Goal: Use online tool/utility

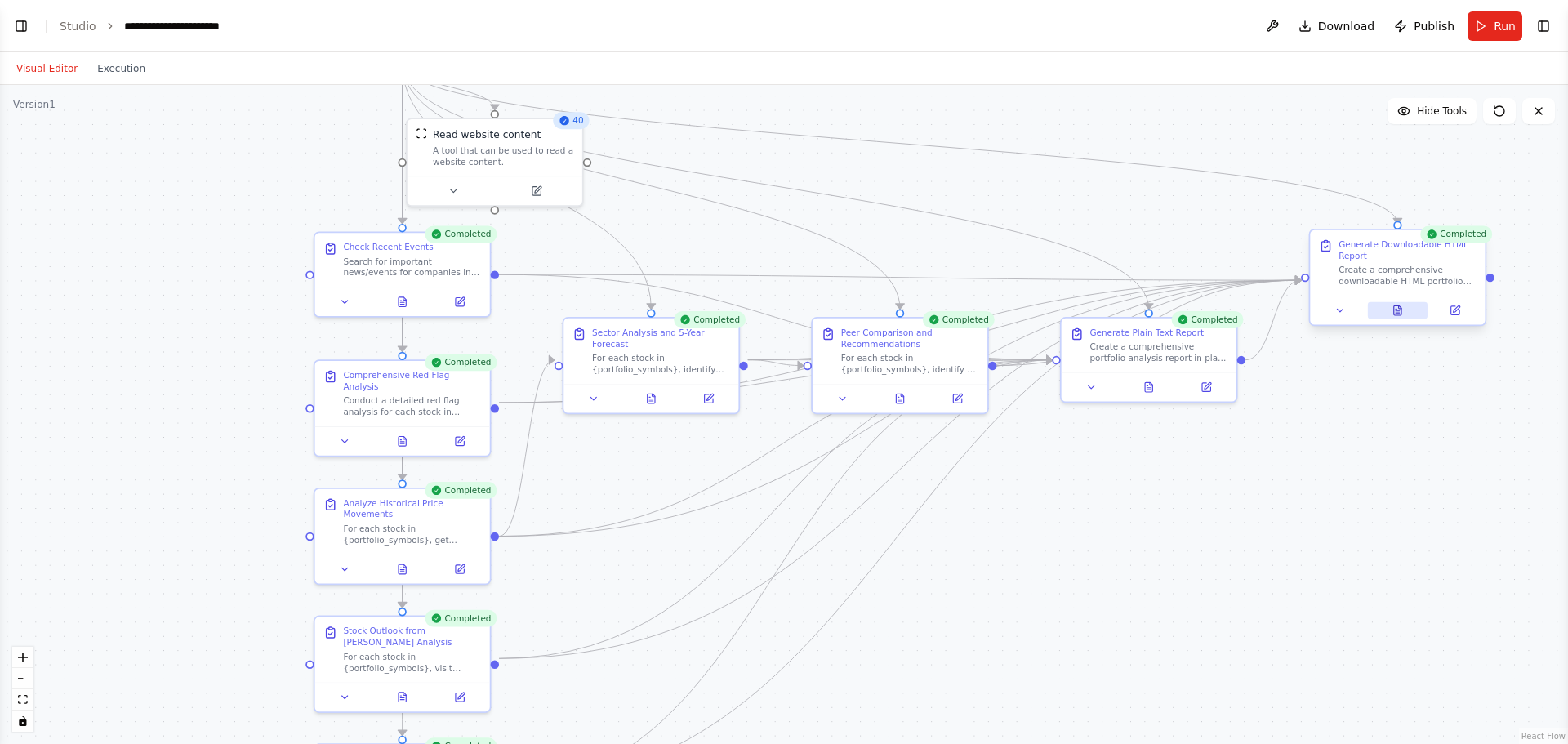
click at [1402, 314] on icon at bounding box center [1398, 310] width 12 height 12
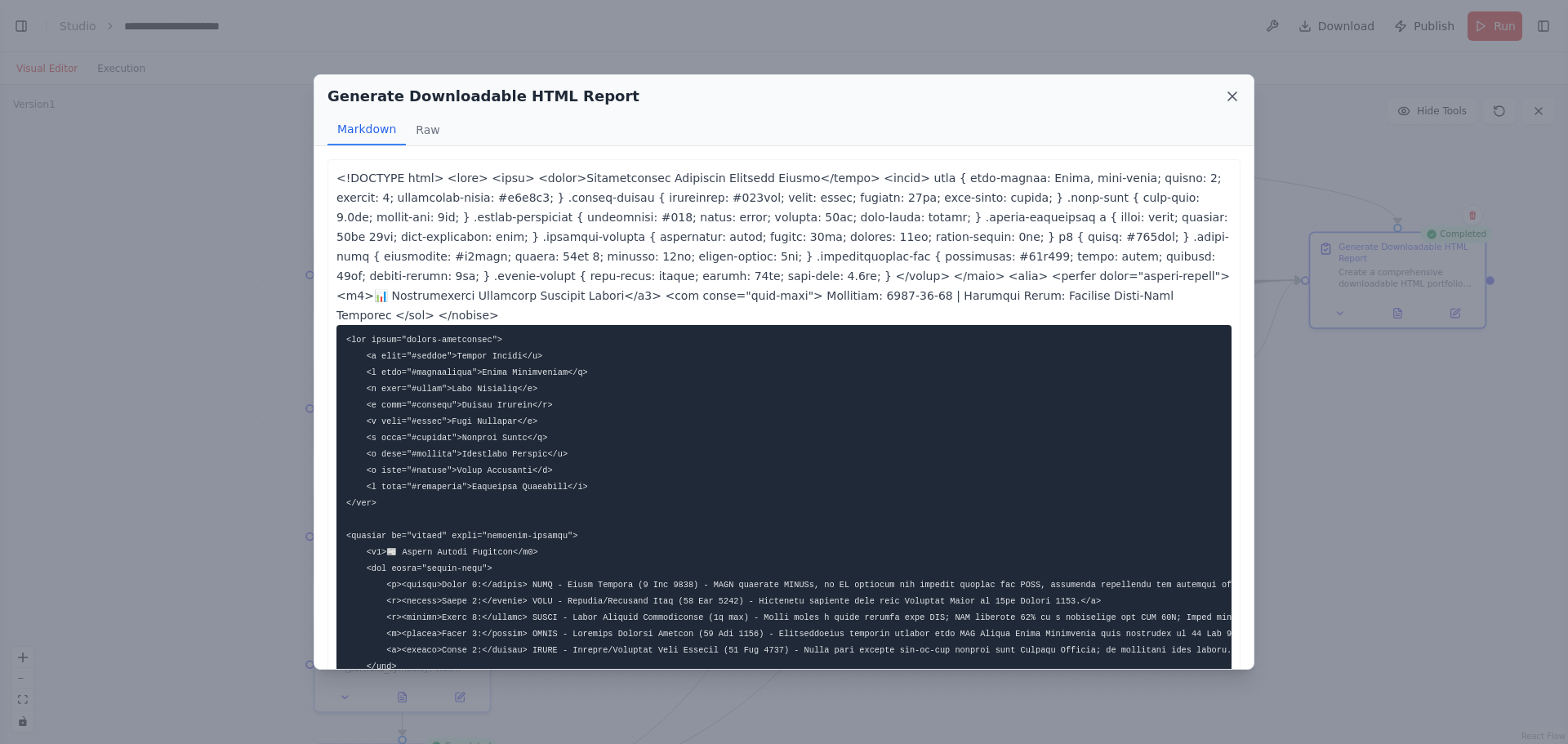
click at [1234, 98] on icon at bounding box center [1233, 96] width 8 height 8
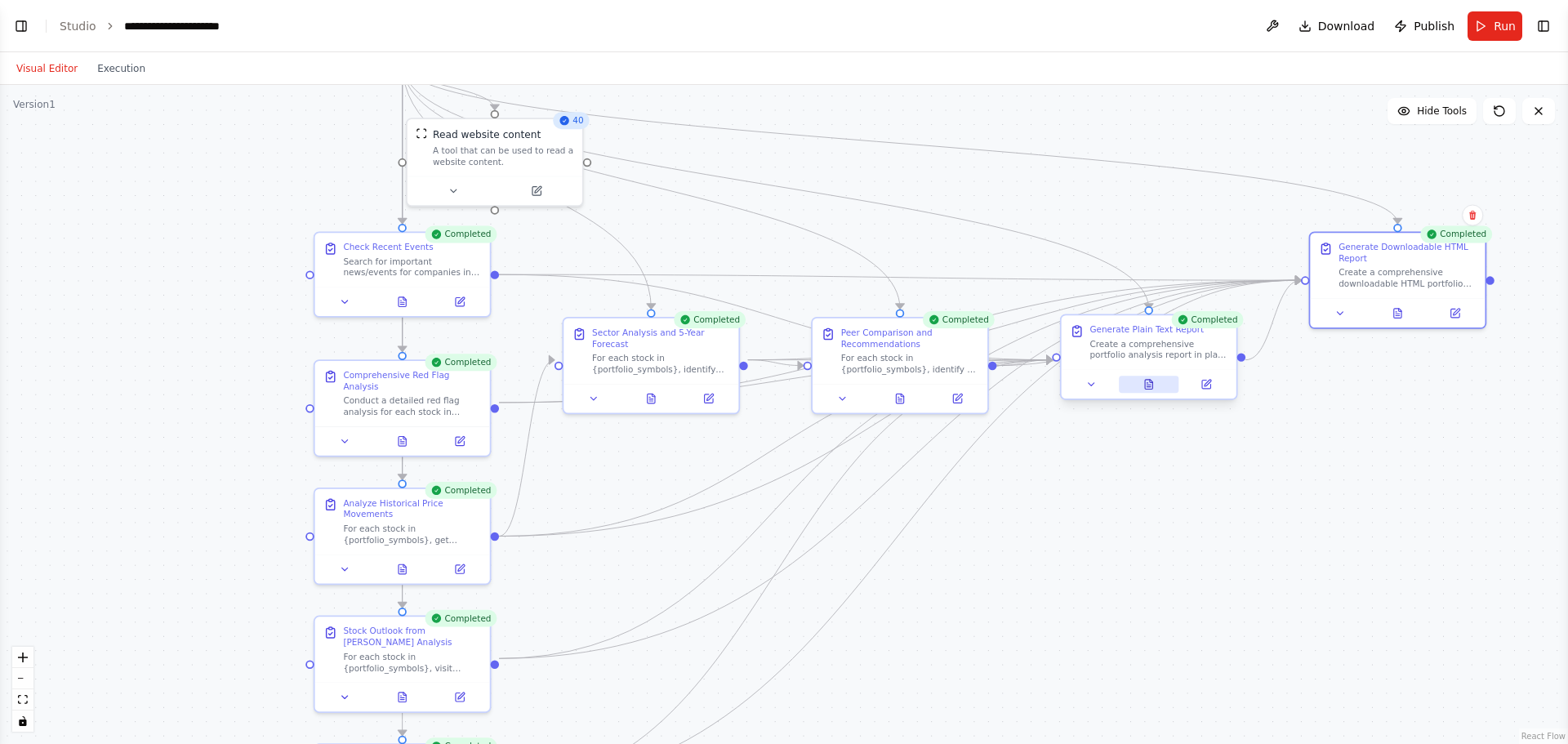
click at [1149, 391] on button at bounding box center [1148, 385] width 61 height 17
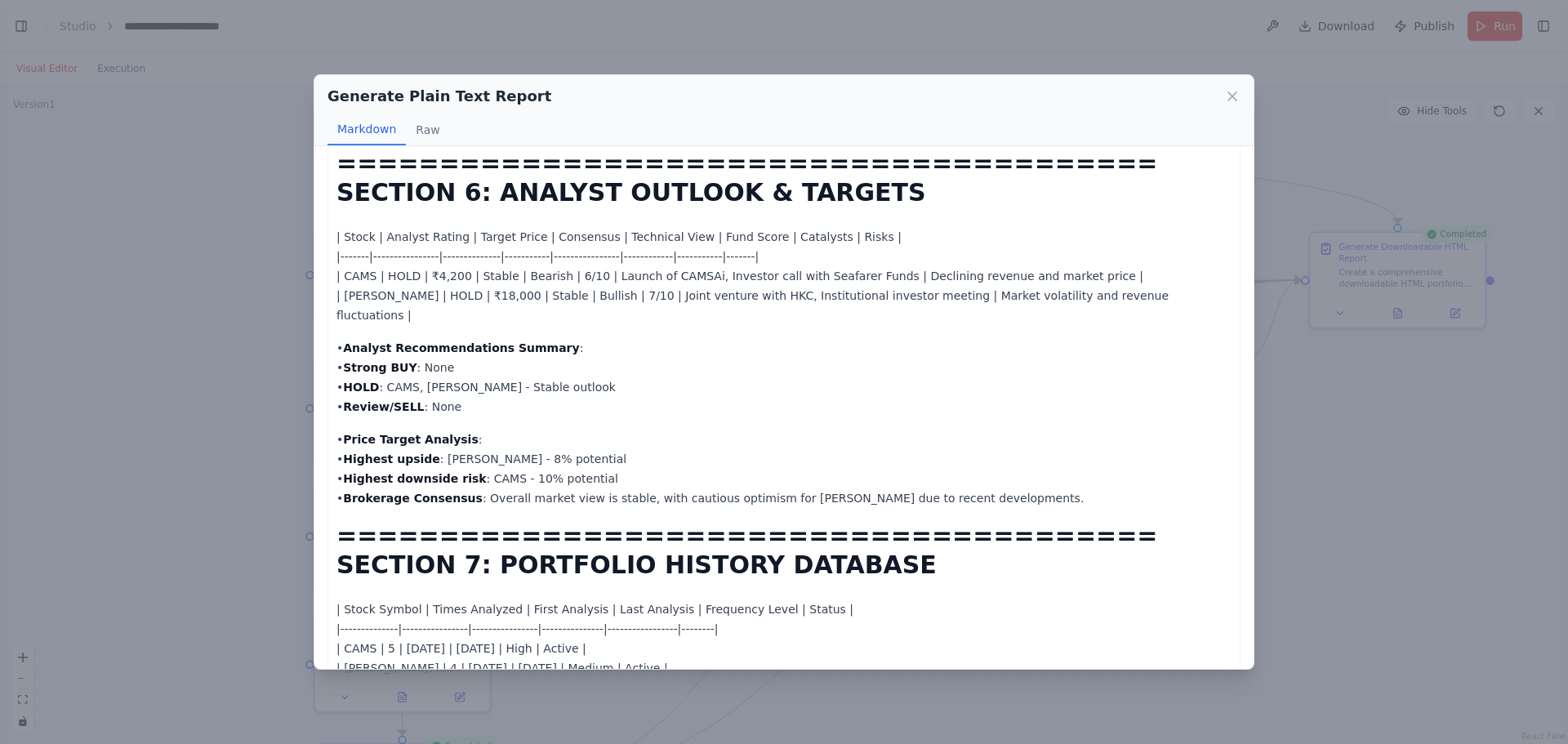
scroll to position [2681, 0]
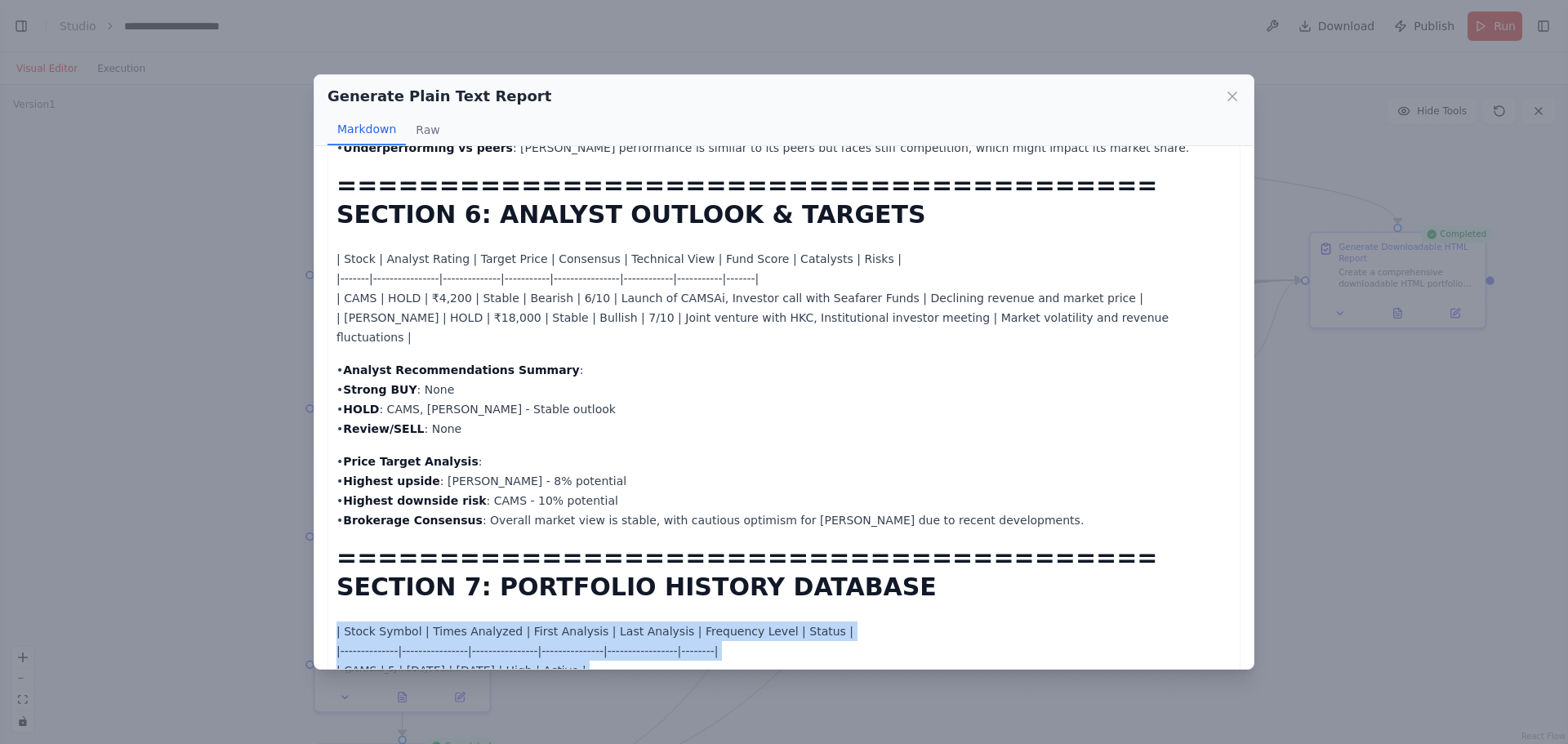
drag, startPoint x: 628, startPoint y: 517, endPoint x: 335, endPoint y: 452, distance: 300.1
copy p "| Stock Symbol | Times Analyzed | First Analysis | Last Analysis | Frequency Le…"
click at [1224, 98] on icon at bounding box center [1232, 96] width 16 height 16
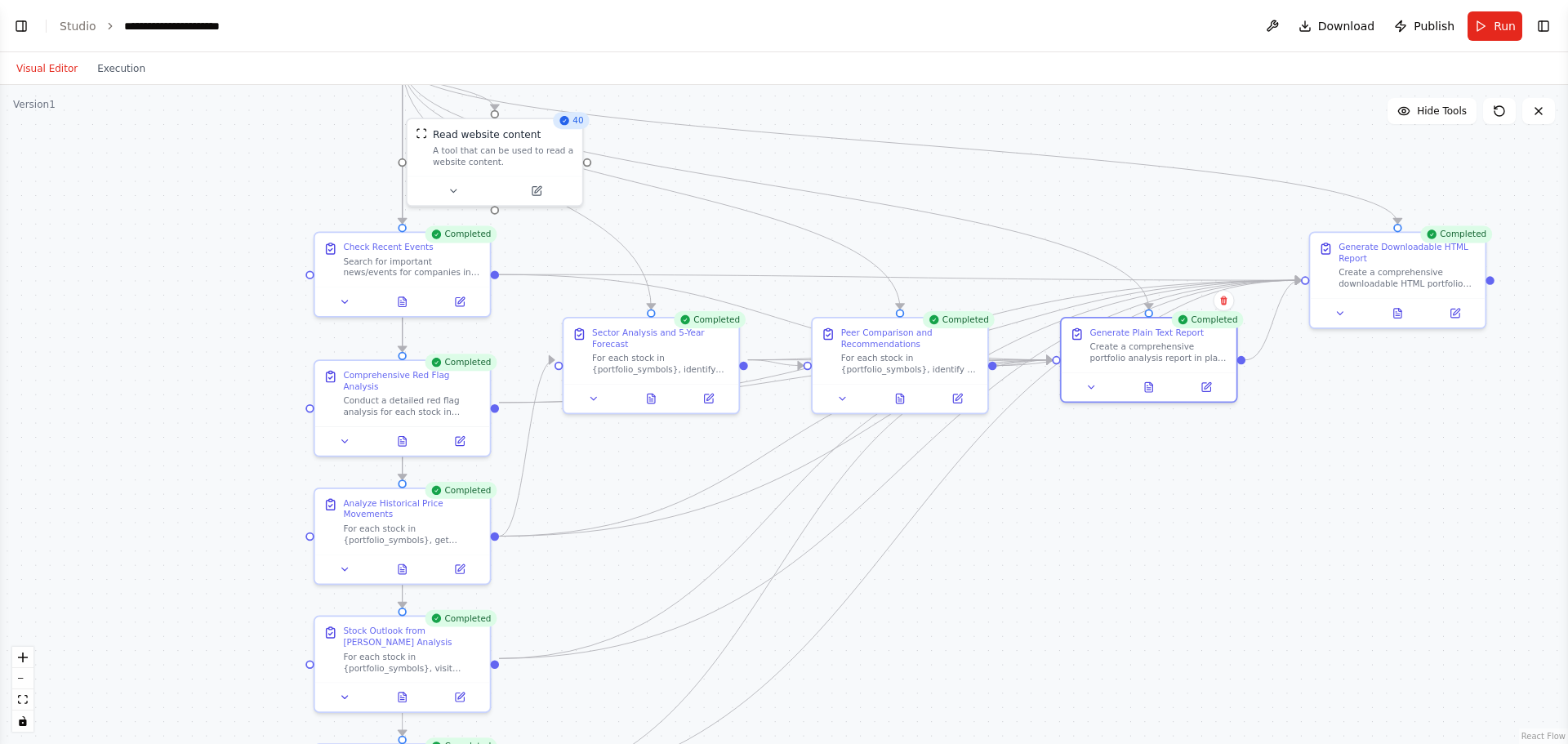
click at [44, 66] on button "Visual Editor" at bounding box center [47, 69] width 81 height 19
click at [26, 22] on button "Toggle Left Sidebar" at bounding box center [21, 26] width 23 height 23
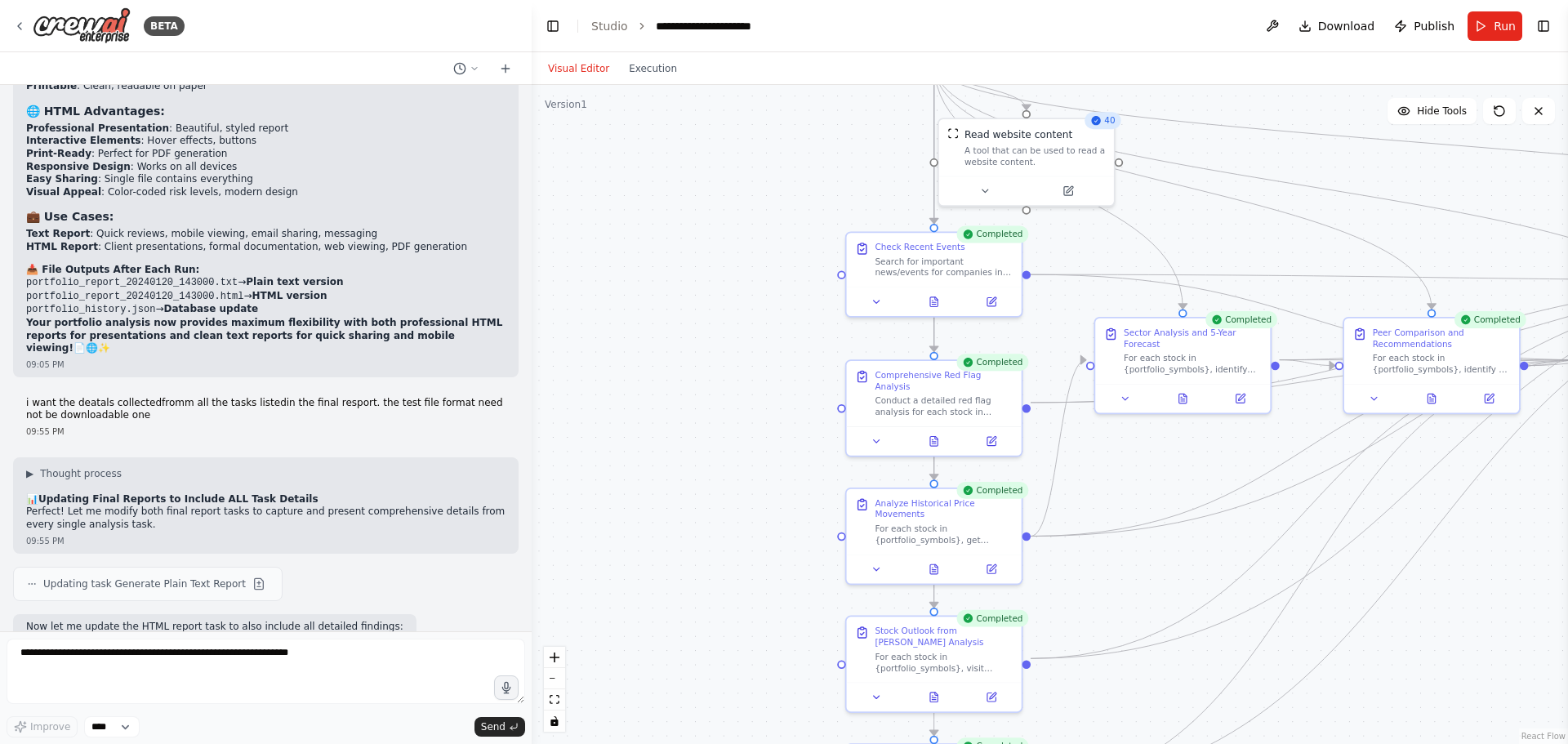
click at [131, 639] on form "Improve **** Send" at bounding box center [266, 687] width 532 height 113
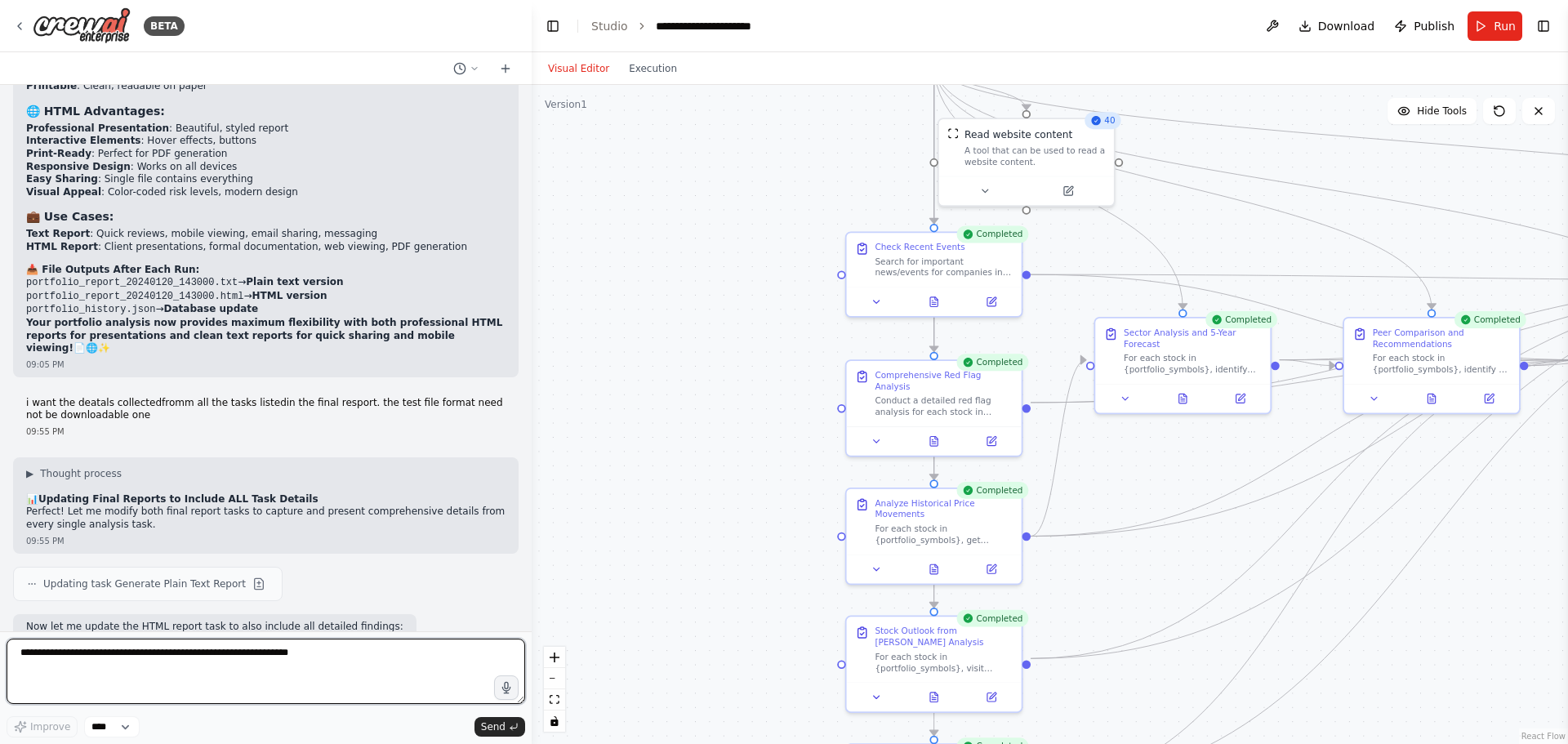
click at [125, 659] on textarea at bounding box center [266, 672] width 518 height 66
paste textarea "**********"
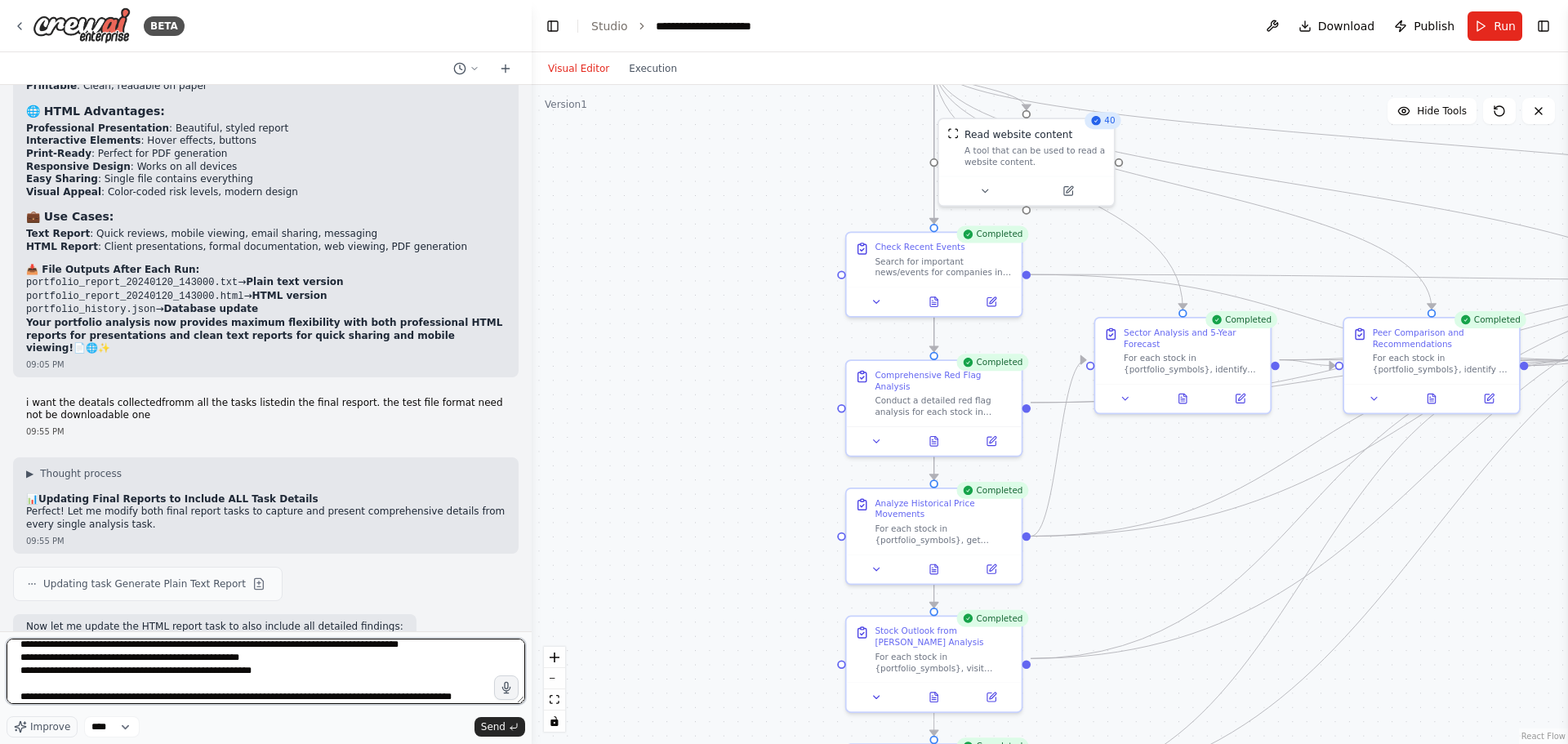
scroll to position [47, 0]
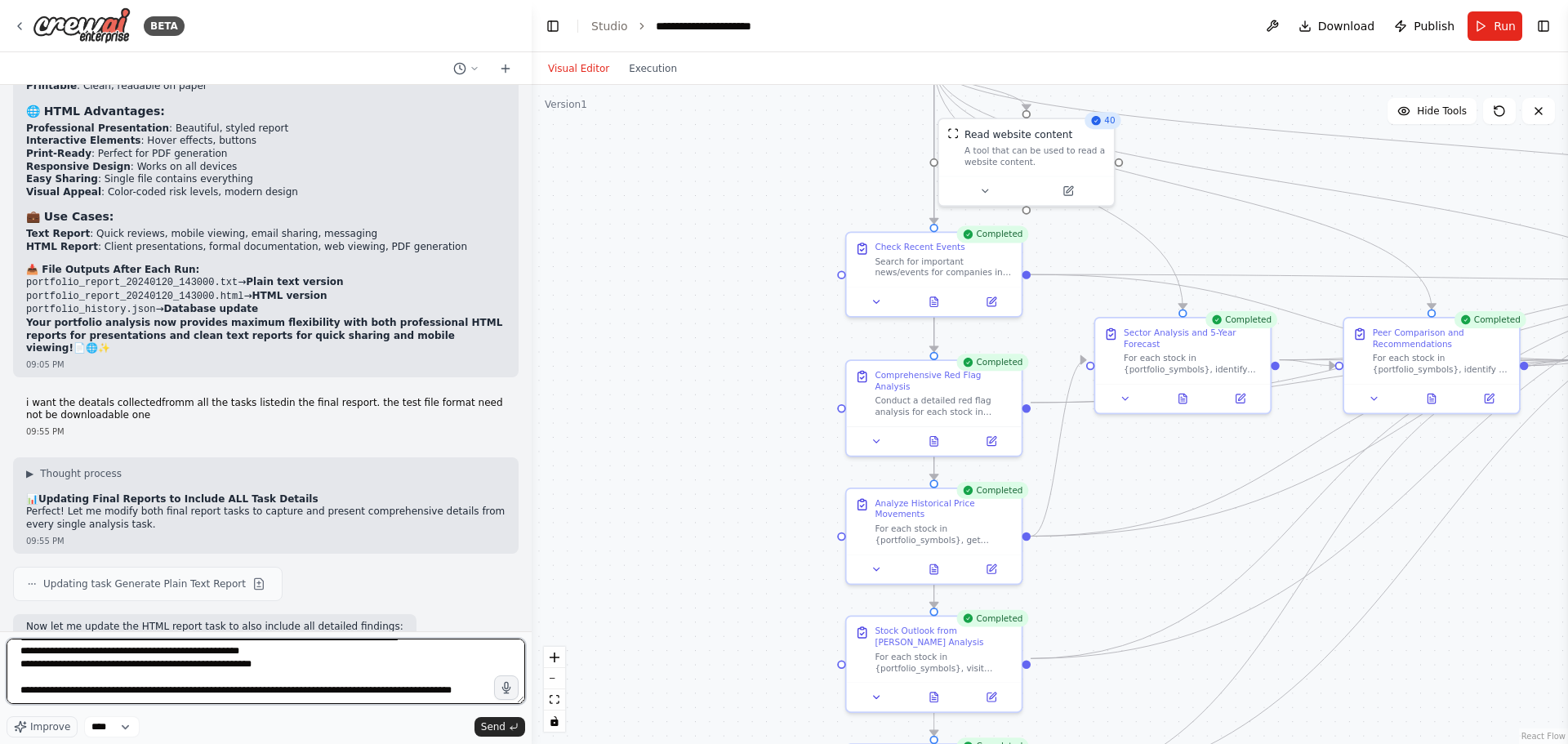
type textarea "**********"
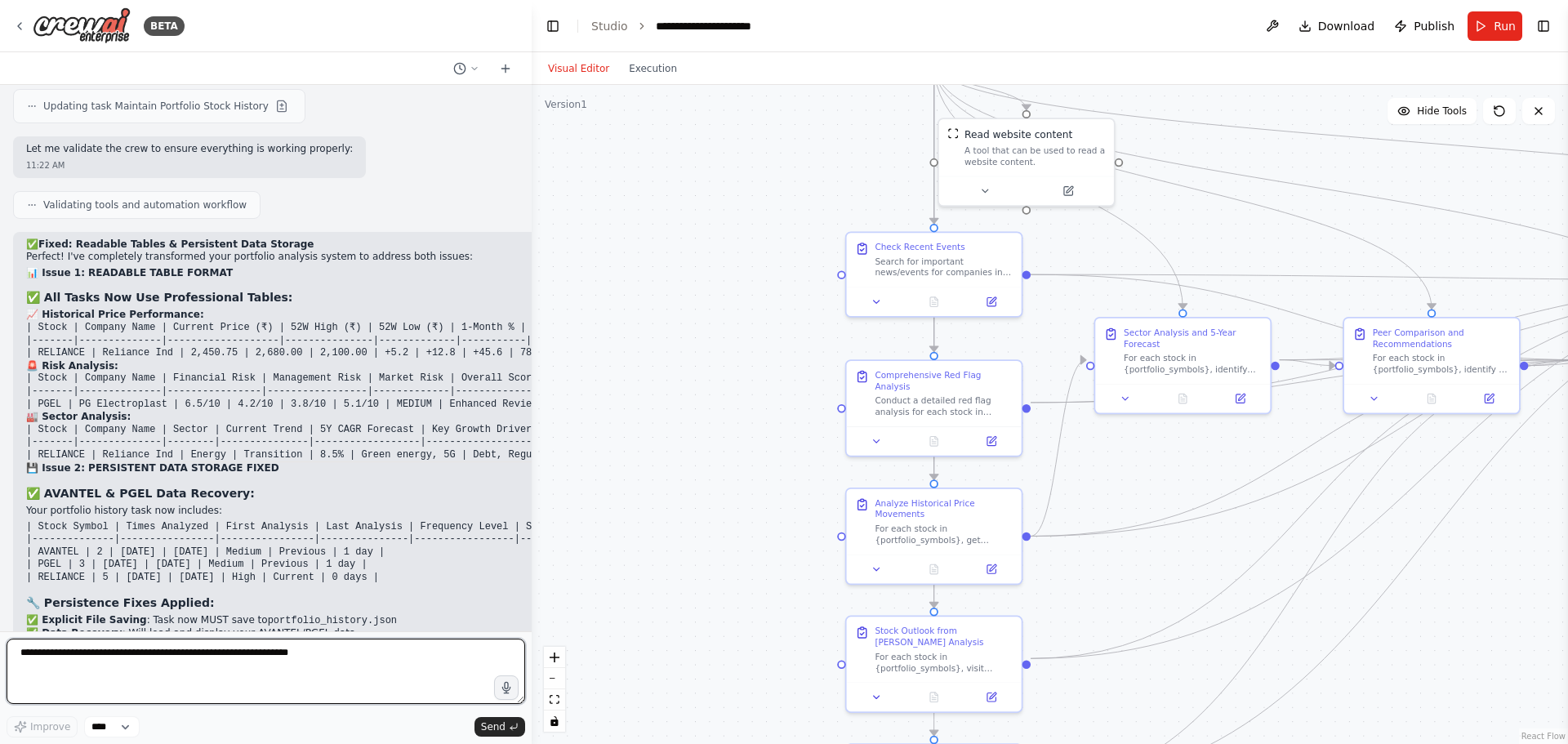
scroll to position [108350, 0]
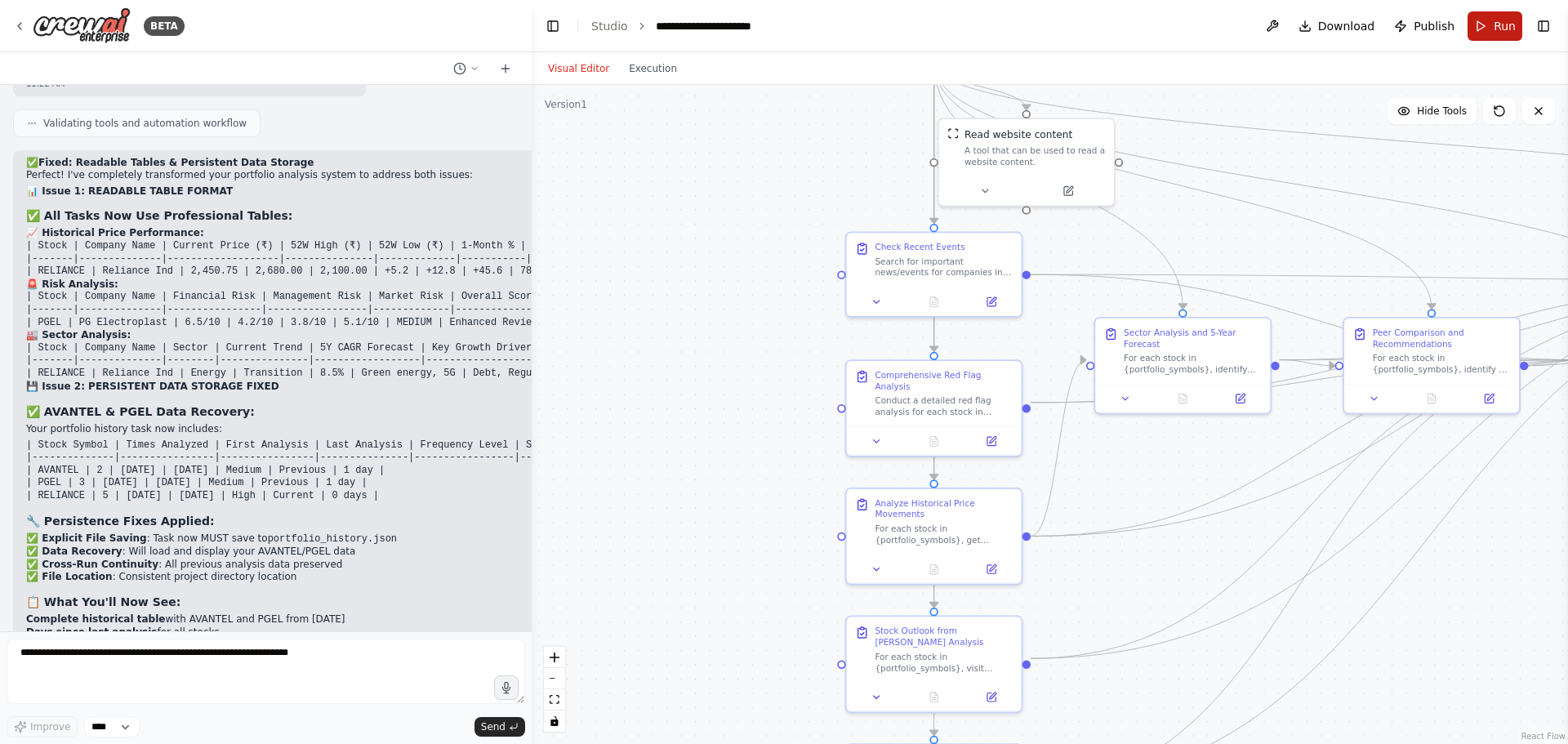
click at [1481, 21] on button "Run" at bounding box center [1495, 26] width 55 height 29
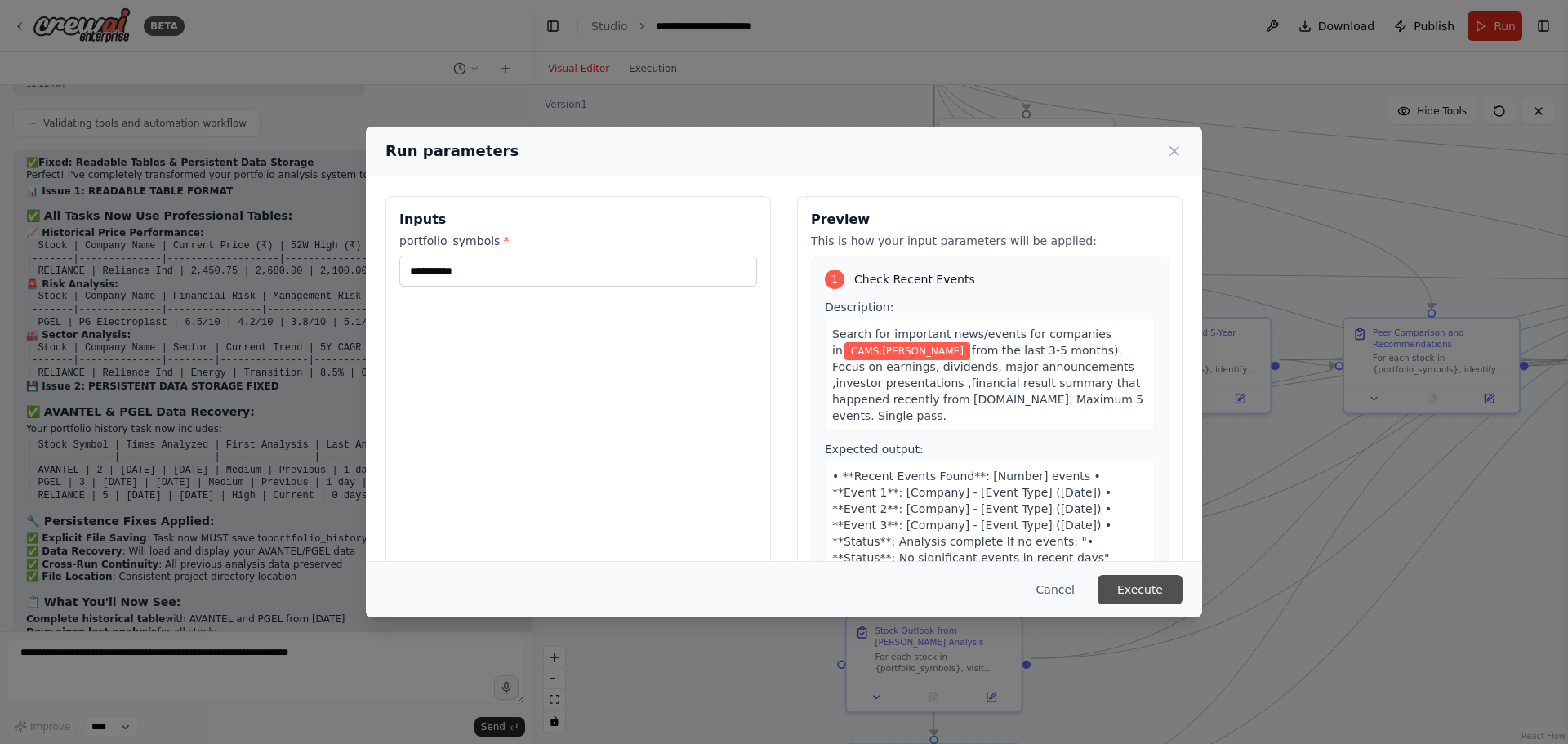
click at [1150, 595] on button "Execute" at bounding box center [1140, 589] width 85 height 29
